Goal: Information Seeking & Learning: Learn about a topic

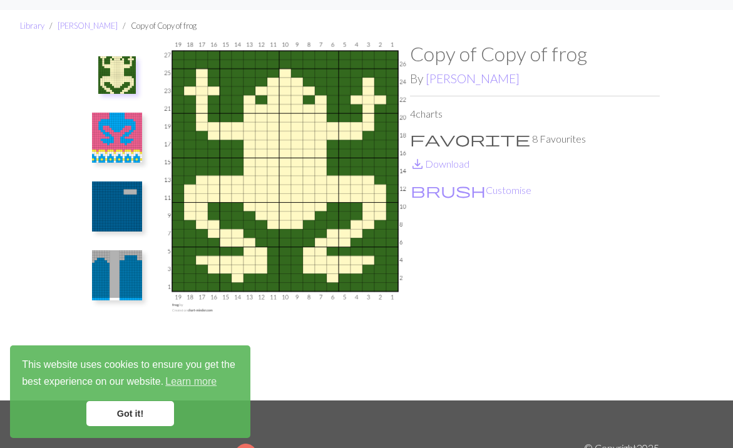
scroll to position [29, 0]
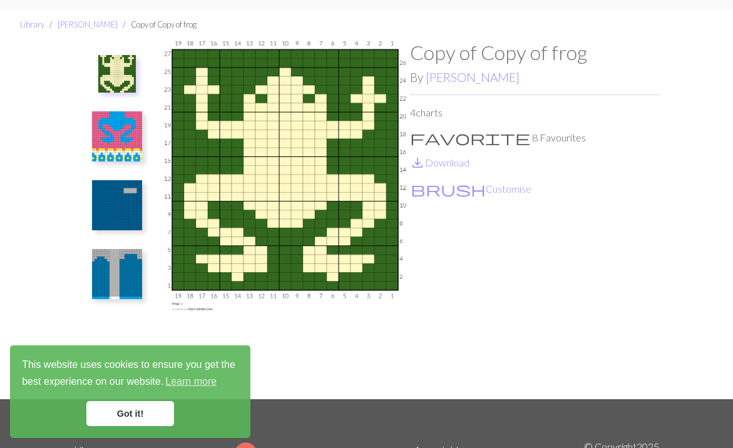
click at [123, 142] on img at bounding box center [117, 136] width 50 height 50
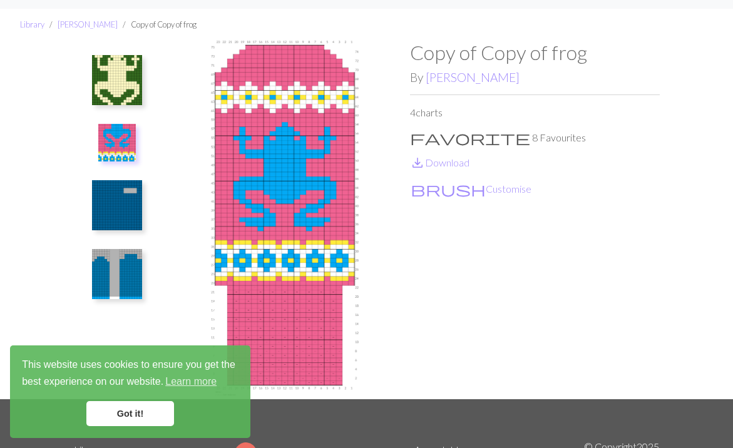
click at [108, 191] on img at bounding box center [117, 205] width 50 height 50
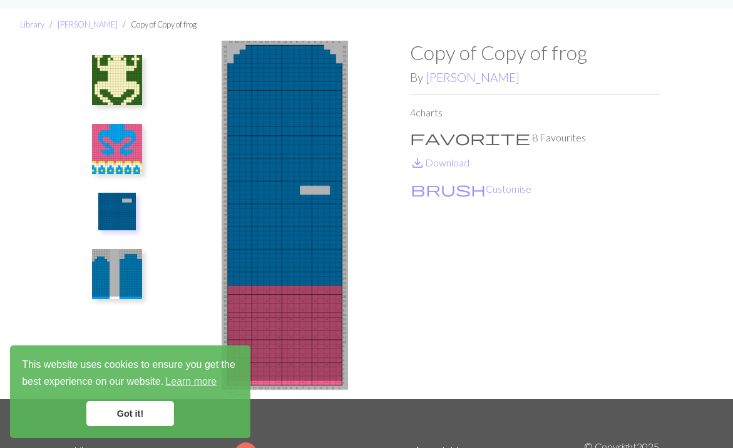
click at [113, 147] on img at bounding box center [117, 149] width 50 height 50
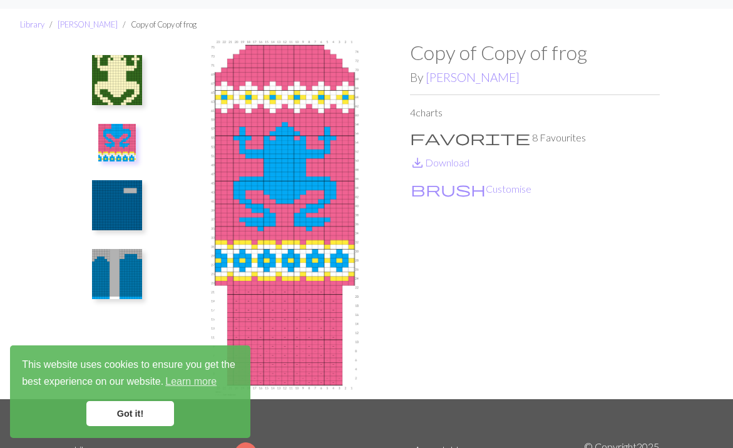
click at [134, 61] on img at bounding box center [117, 80] width 50 height 50
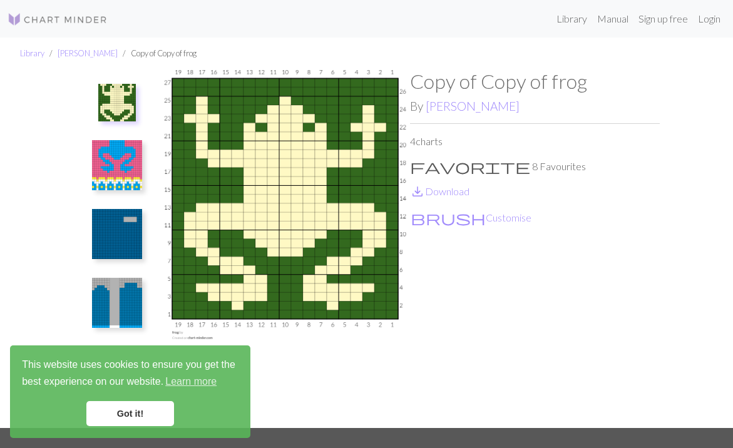
scroll to position [0, 0]
click at [70, 25] on img at bounding box center [58, 19] width 100 height 15
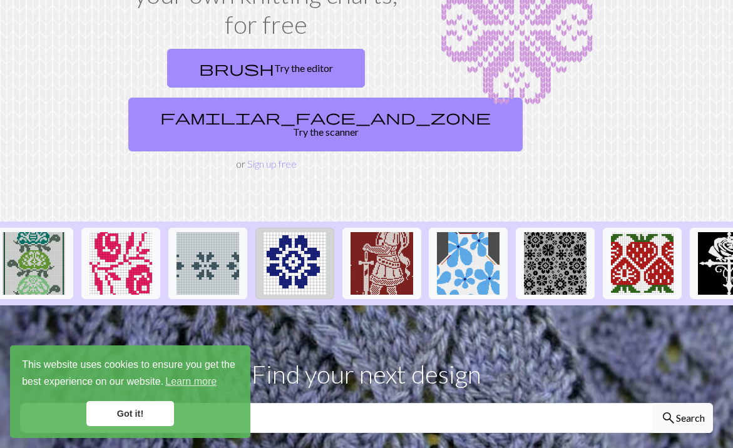
scroll to position [0, 791]
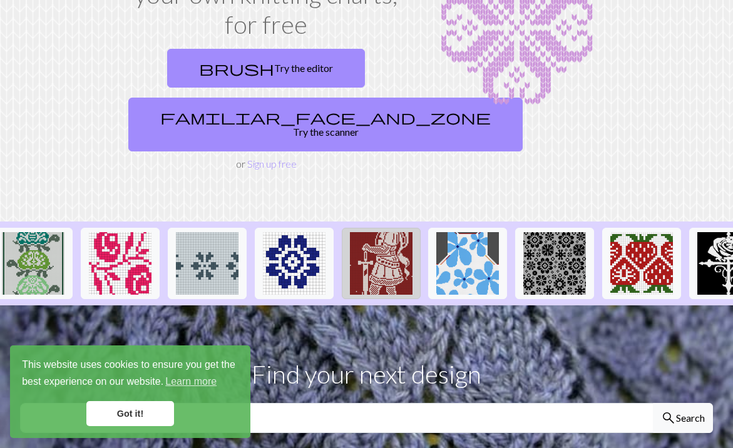
click at [372, 232] on img at bounding box center [381, 263] width 63 height 63
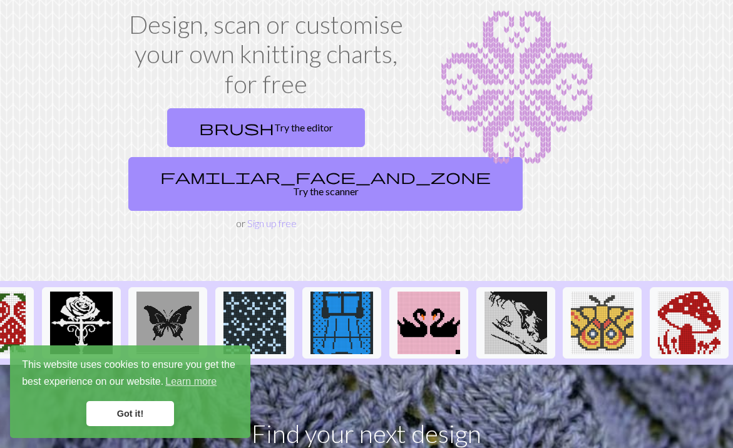
scroll to position [0, 1438]
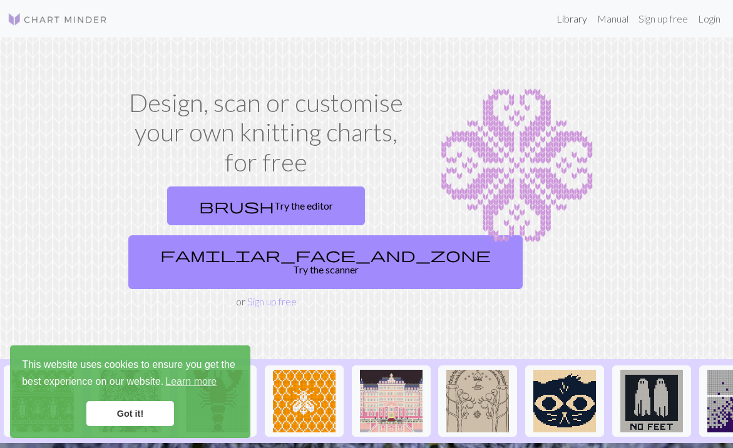
click at [568, 23] on link "Library" at bounding box center [571, 18] width 41 height 25
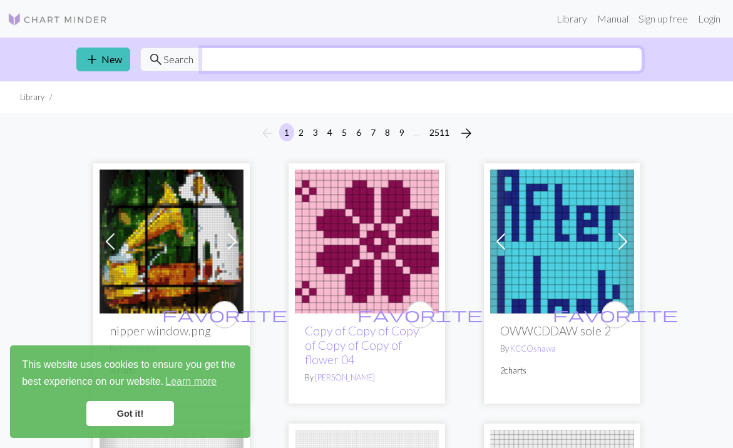
click at [221, 59] on input "text" at bounding box center [421, 60] width 441 height 24
type input "medicine"
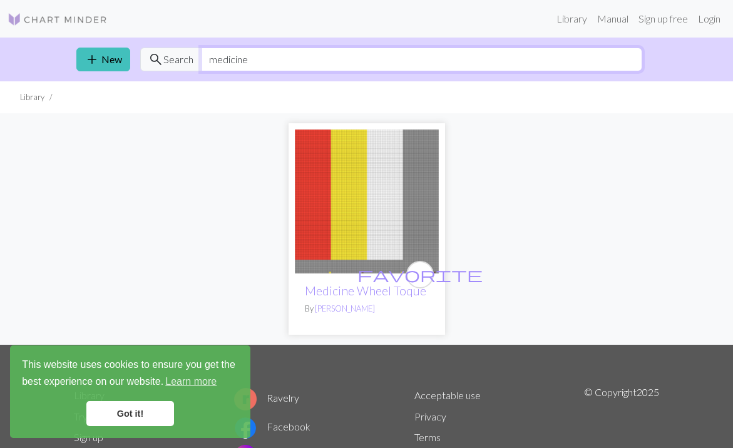
drag, startPoint x: 269, startPoint y: 64, endPoint x: 170, endPoint y: 50, distance: 99.9
click at [170, 50] on div "search Search medicine" at bounding box center [391, 60] width 502 height 24
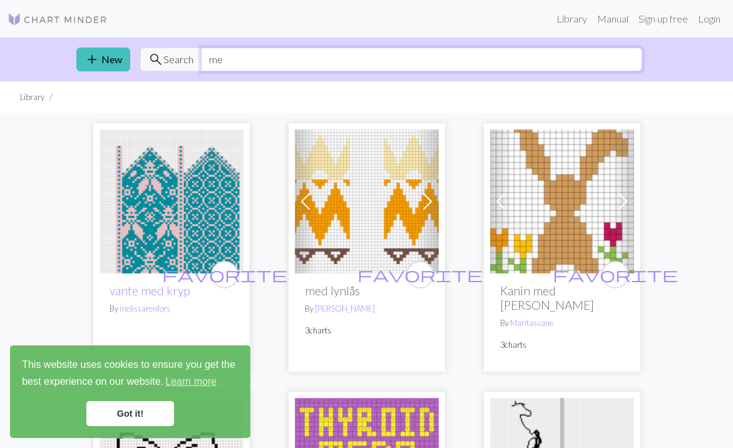
type input "m"
type input "fuck"
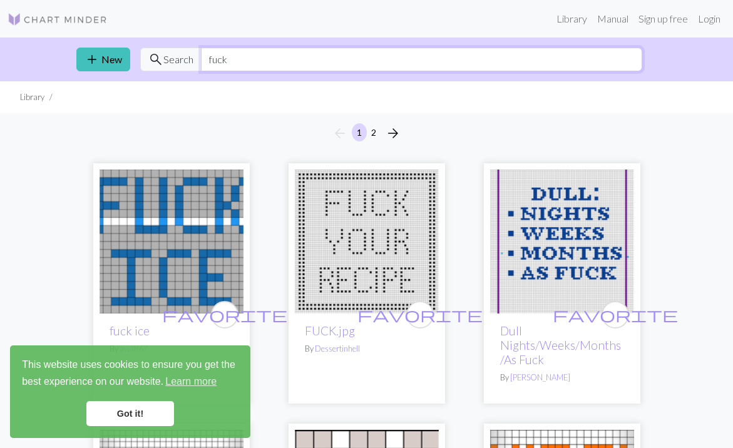
drag, startPoint x: 250, startPoint y: 63, endPoint x: 186, endPoint y: 62, distance: 63.2
click at [186, 62] on div "search Search fuck" at bounding box center [391, 60] width 502 height 24
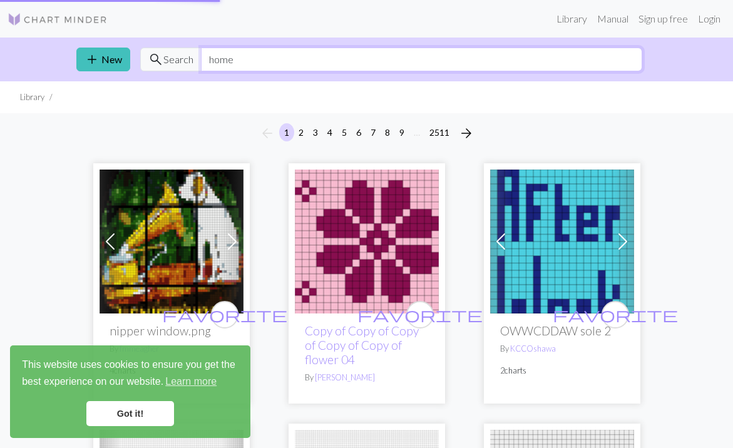
type input "home"
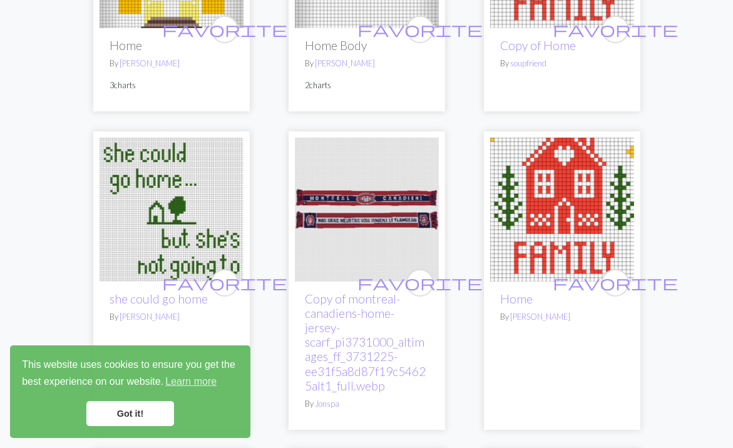
scroll to position [3118, 0]
click at [129, 312] on link "[PERSON_NAME]" at bounding box center [149, 317] width 60 height 10
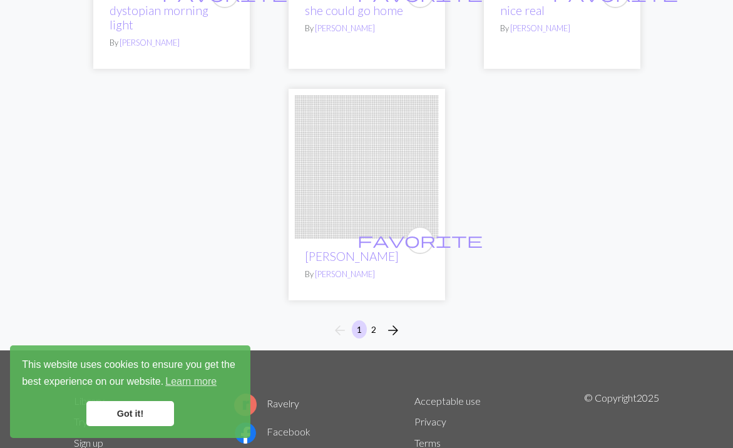
scroll to position [1452, 0]
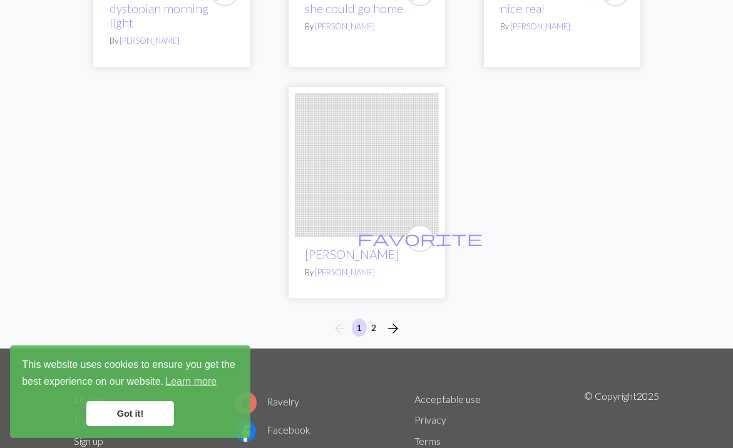
click at [372, 318] on button "2" at bounding box center [373, 327] width 15 height 18
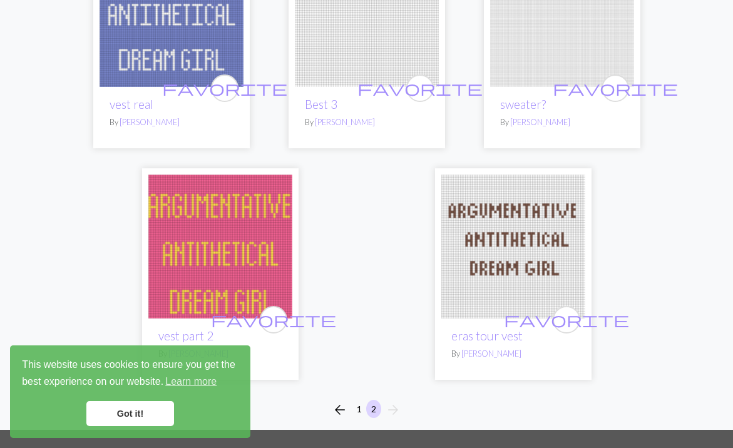
scroll to position [789, 0]
